Goal: Task Accomplishment & Management: Use online tool/utility

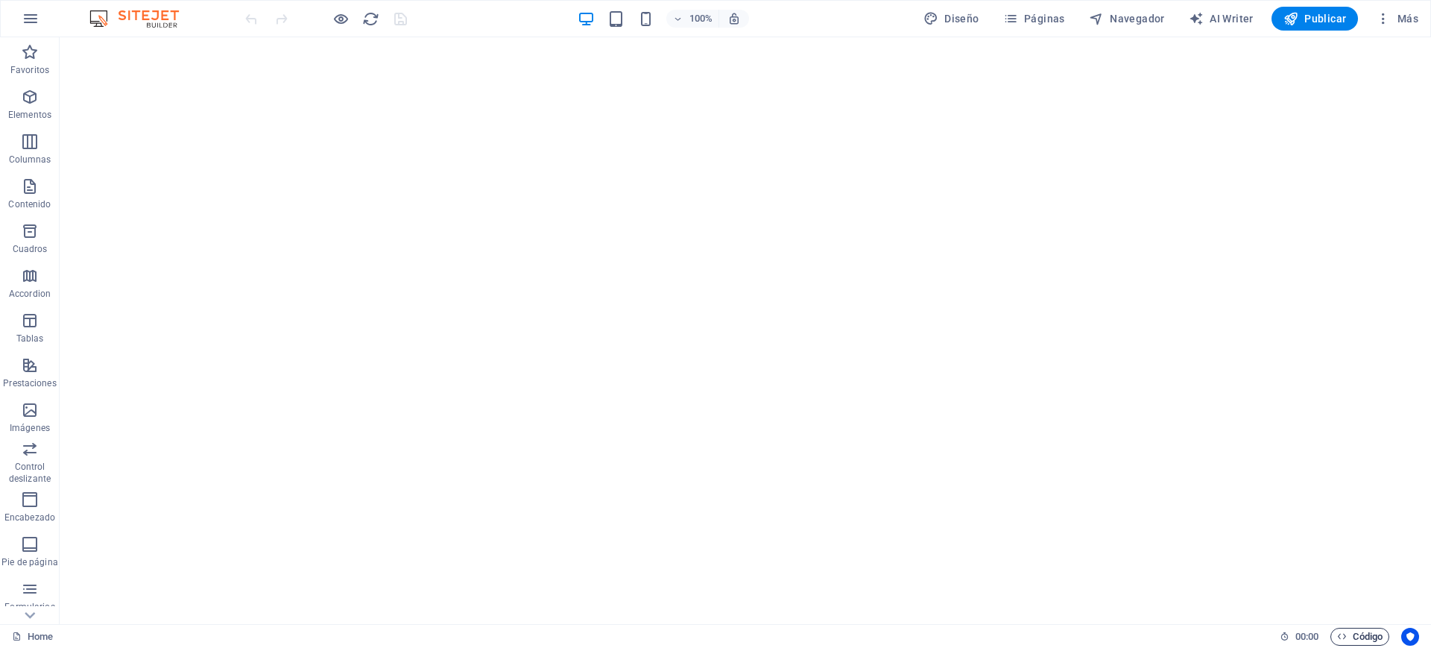
click at [1250, 632] on span "Código" at bounding box center [1360, 637] width 45 height 18
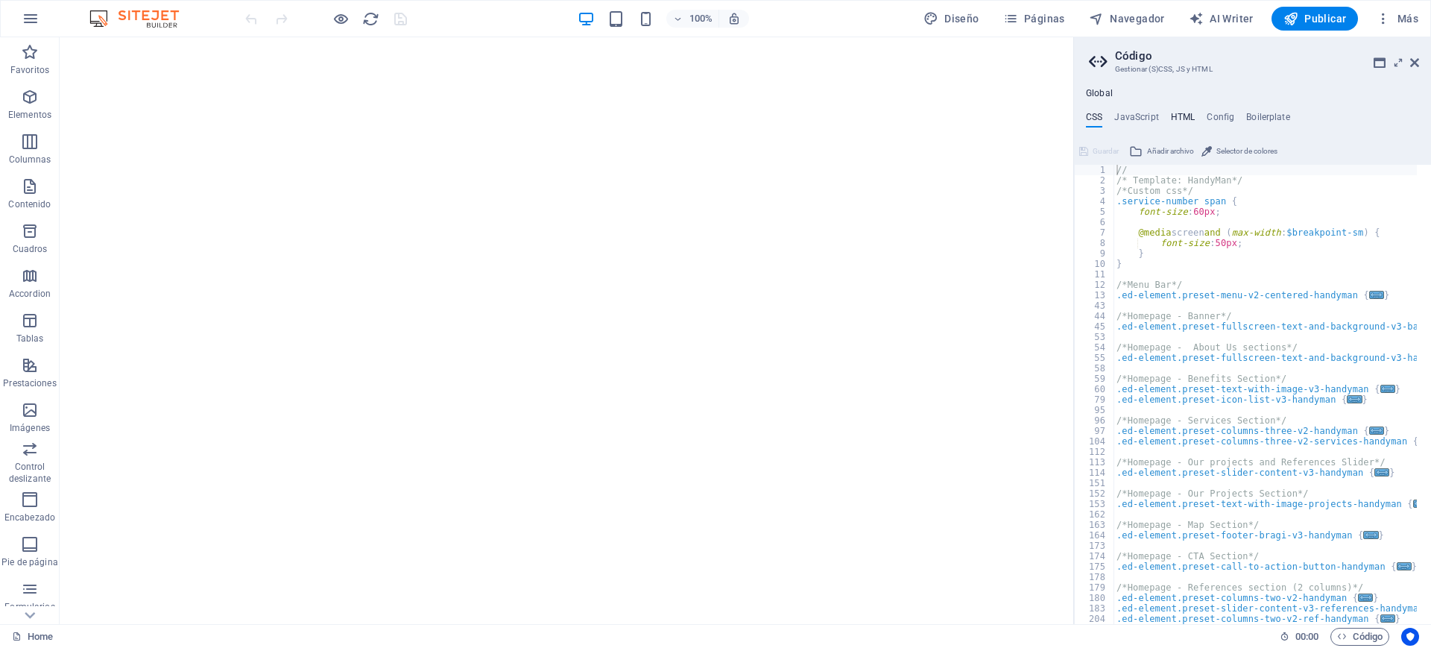
click at [1177, 116] on h4 "HTML" at bounding box center [1183, 120] width 25 height 16
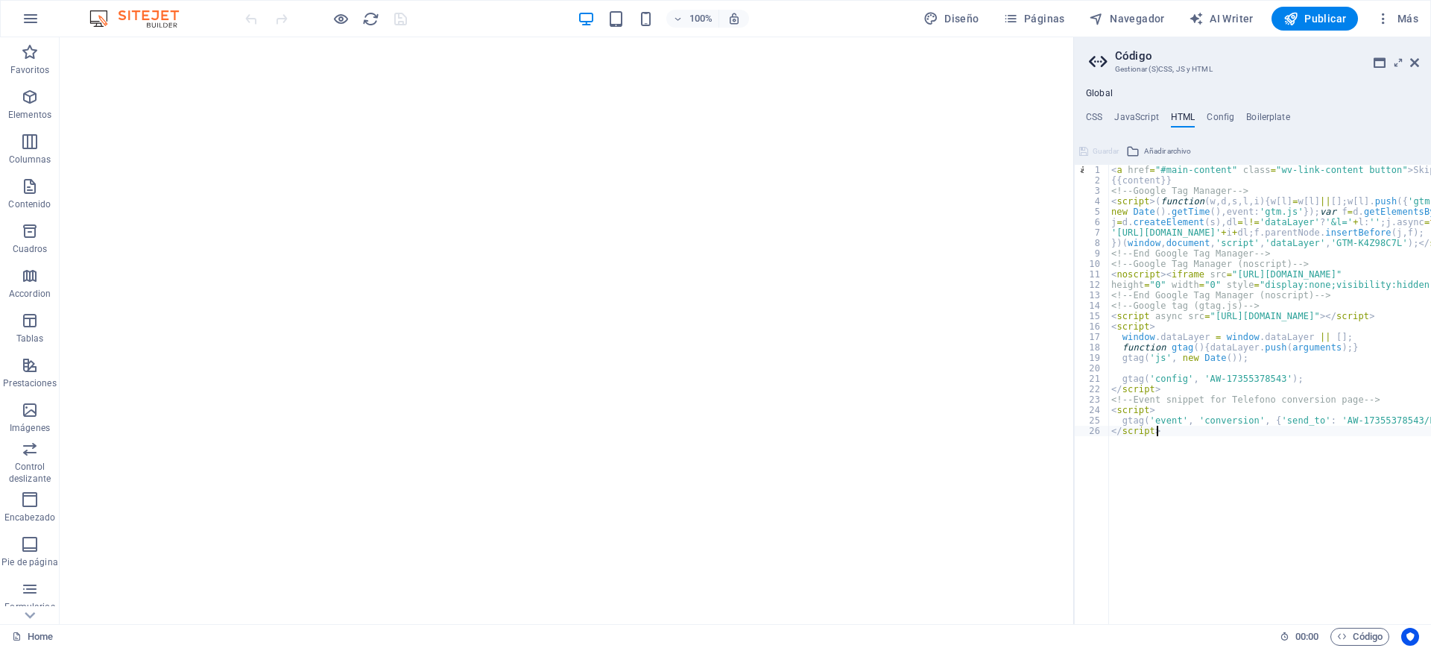
click at [1149, 453] on div "< a href = "#main-content" class = "wv-link-content button" > Skip to main cont…" at bounding box center [1333, 398] width 448 height 466
type textarea "</script>"
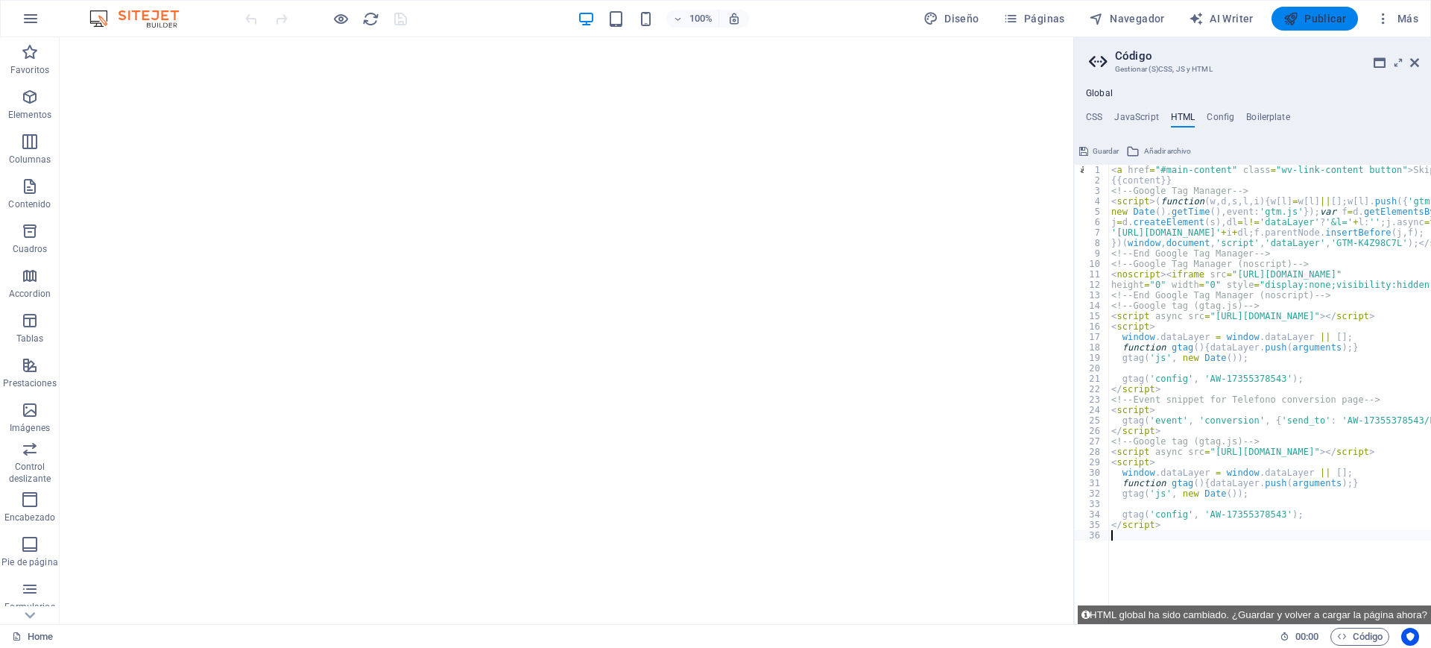
click at [1250, 22] on icon "button" at bounding box center [1291, 18] width 15 height 15
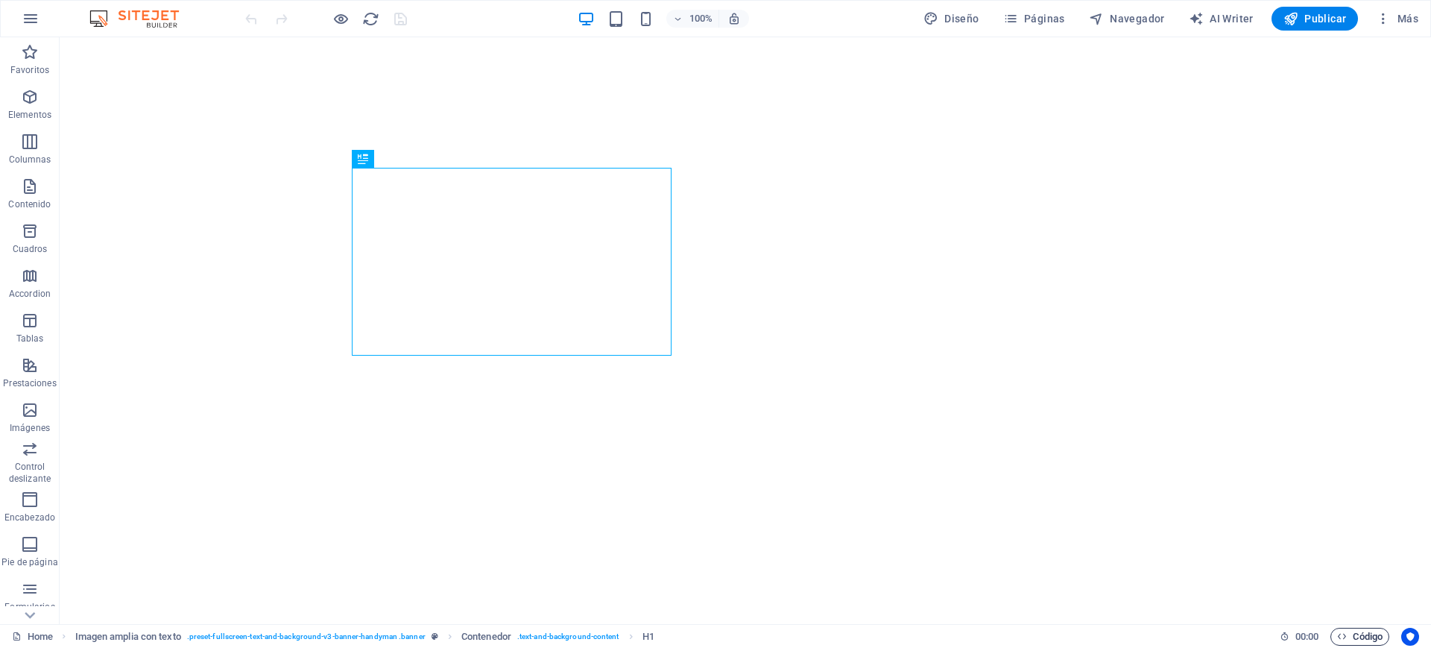
click at [1367, 632] on span "Código" at bounding box center [1360, 637] width 45 height 18
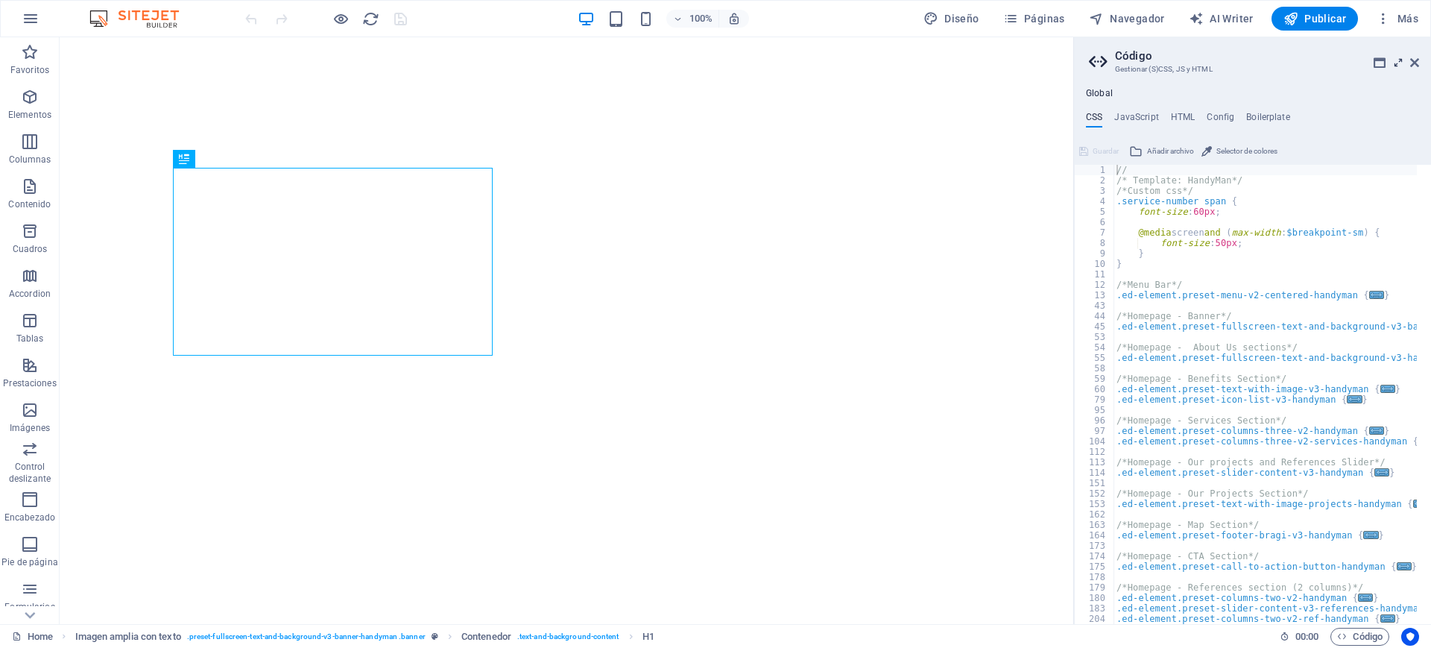
click at [1399, 66] on icon at bounding box center [1399, 63] width 0 height 12
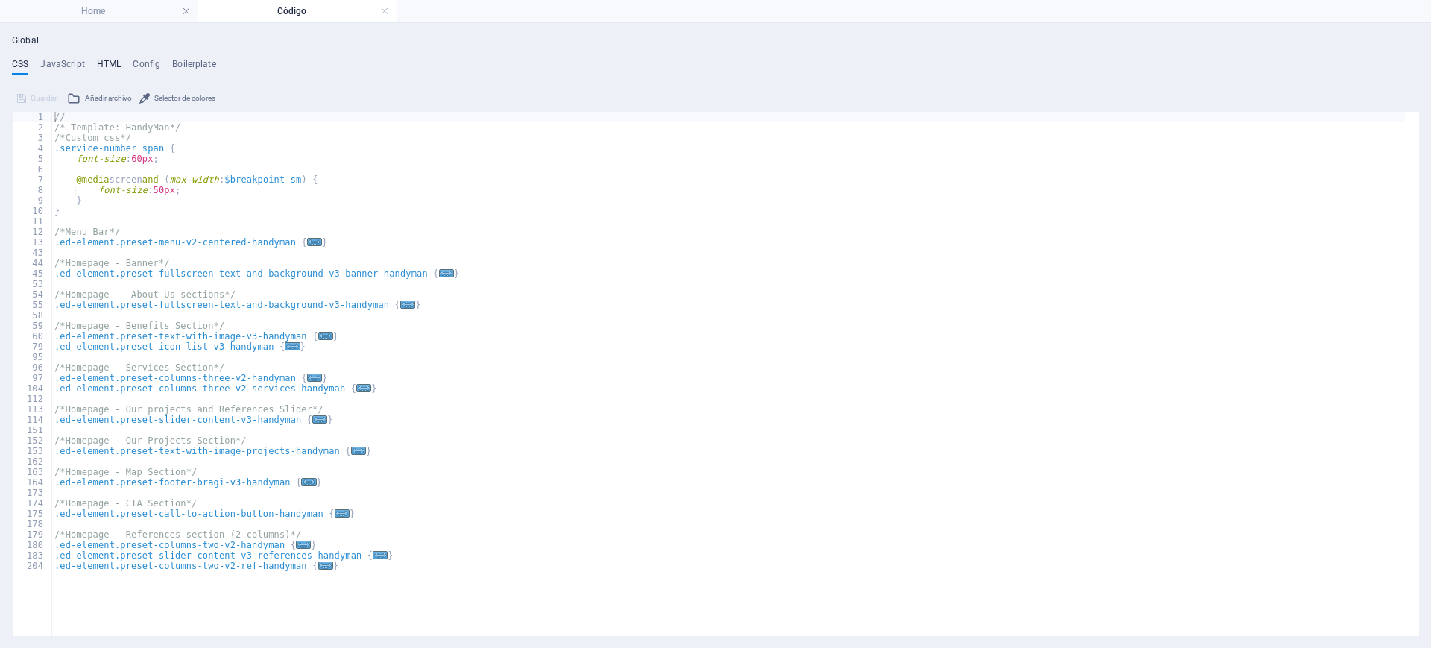
click at [106, 63] on h4 "HTML" at bounding box center [109, 67] width 25 height 16
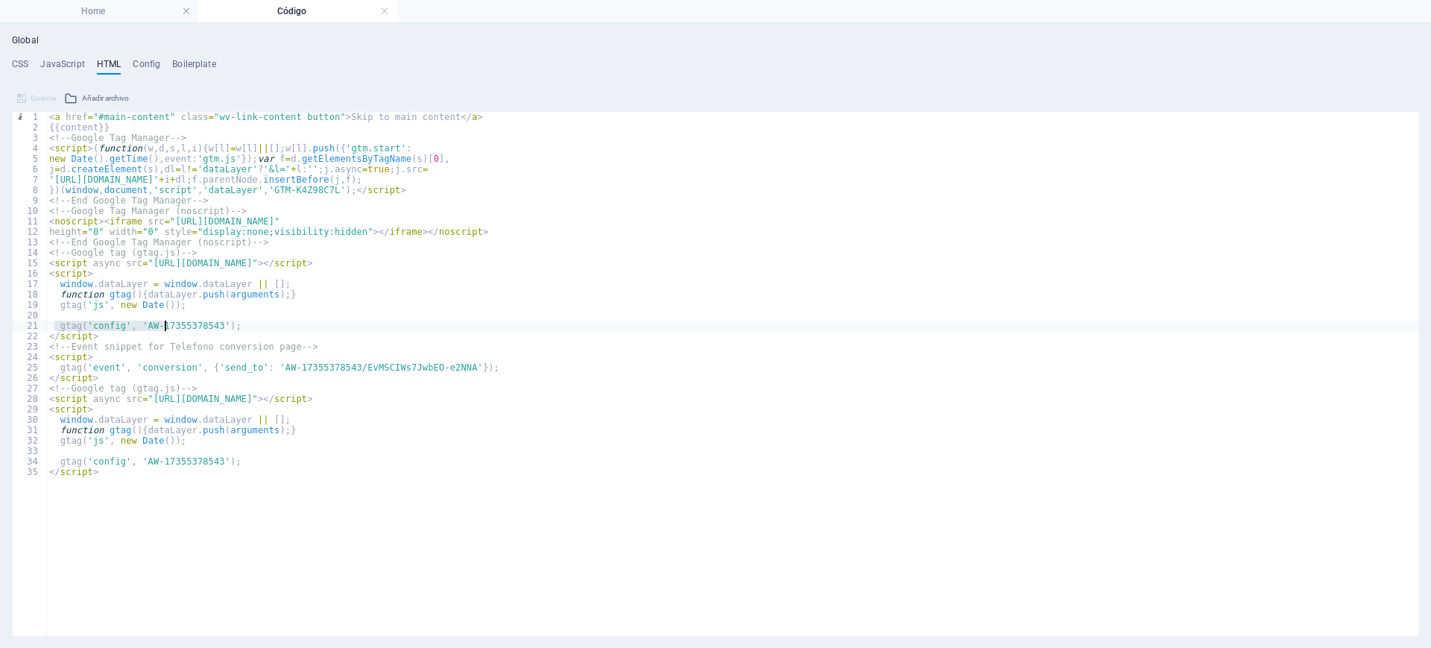
drag, startPoint x: 53, startPoint y: 322, endPoint x: 165, endPoint y: 322, distance: 111.8
click at [165, 322] on div "< a href = "#main-content" class = "wv-link-content button" > Skip to main cont…" at bounding box center [732, 384] width 1373 height 545
click at [48, 367] on div "< a href = "#main-content" class = "wv-link-content button" > Skip to main cont…" at bounding box center [732, 384] width 1373 height 545
click at [124, 524] on div "< a href = "#main-content" class = "wv-link-content button" > Skip to main cont…" at bounding box center [732, 384] width 1373 height 545
type textarea "</script>"
